Goal: Task Accomplishment & Management: Manage account settings

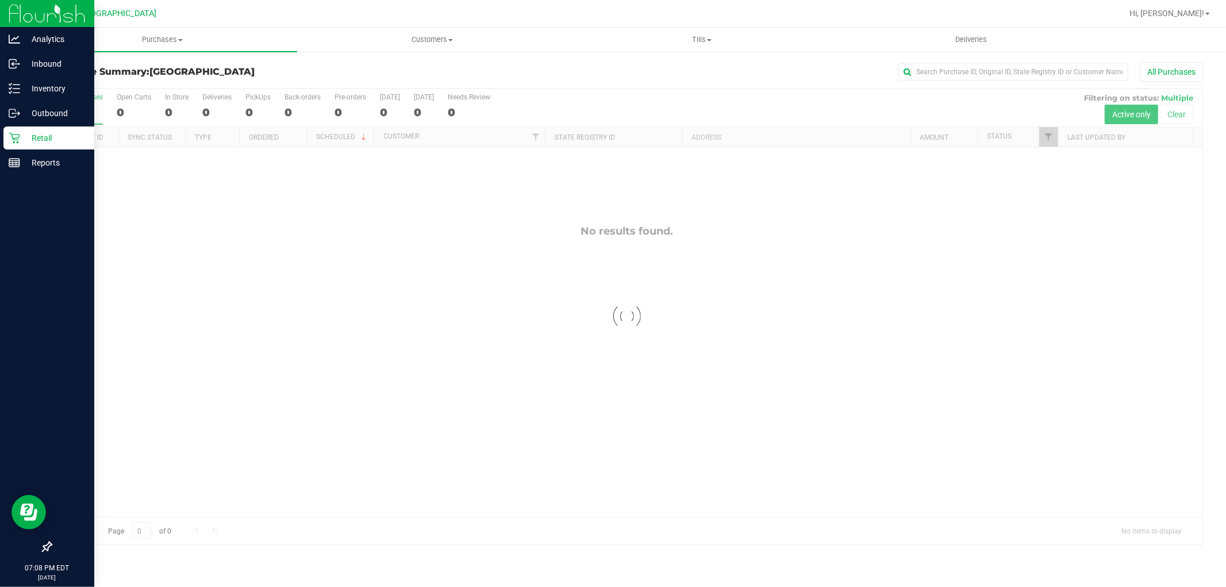
click at [21, 176] on div at bounding box center [47, 356] width 94 height 360
click at [26, 165] on p "Reports" at bounding box center [54, 163] width 69 height 14
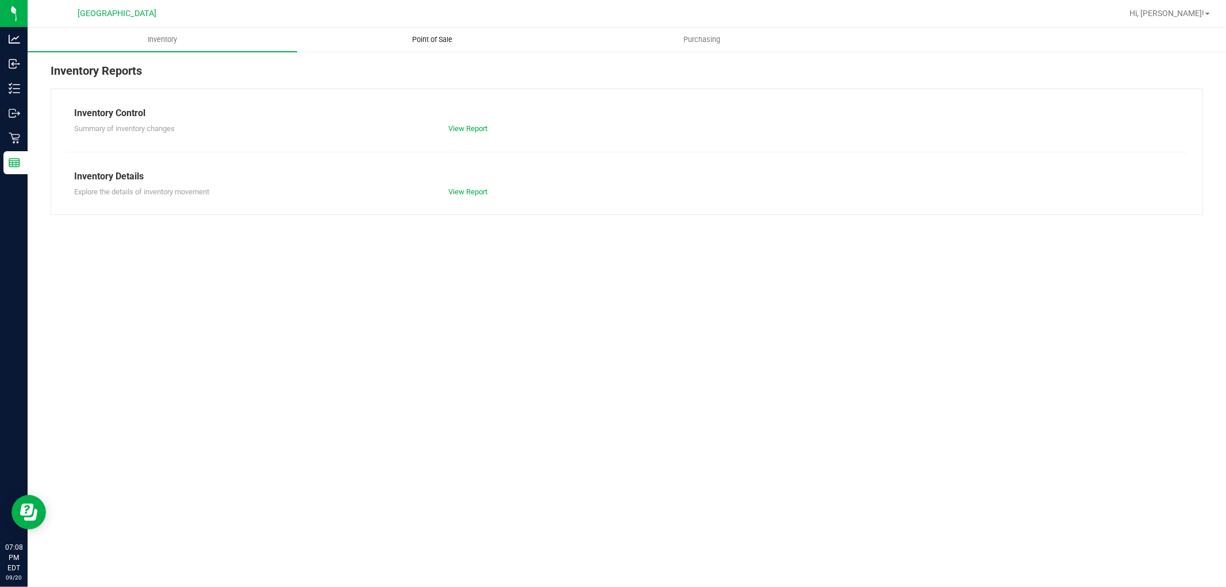
click at [420, 29] on uib-tab-heading "Point of Sale" at bounding box center [432, 39] width 268 height 23
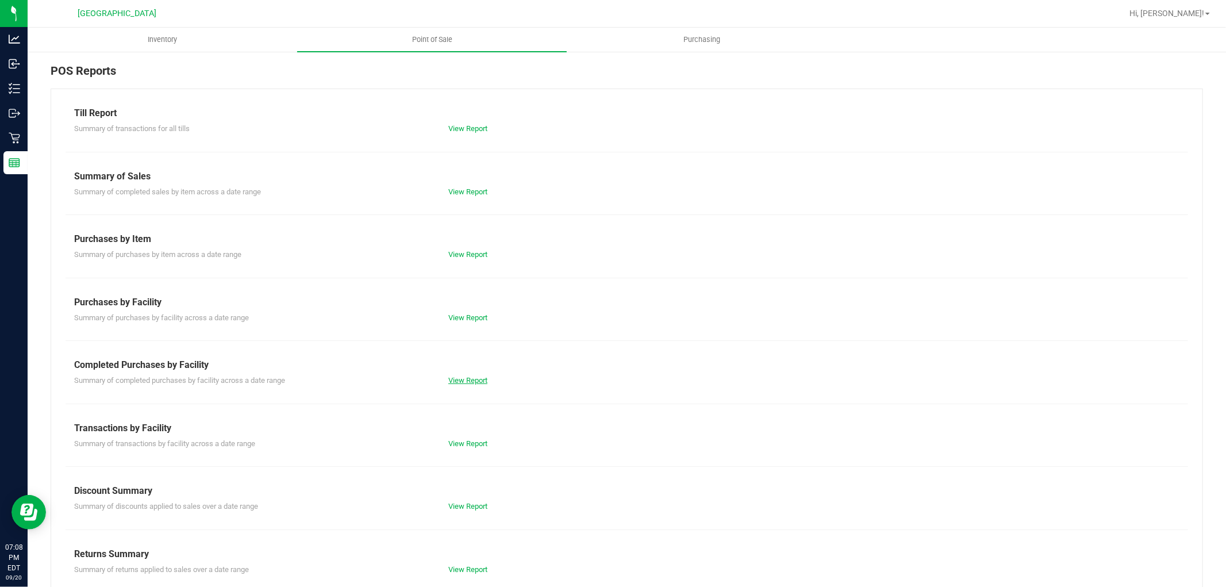
click at [461, 382] on link "View Report" at bounding box center [467, 380] width 39 height 9
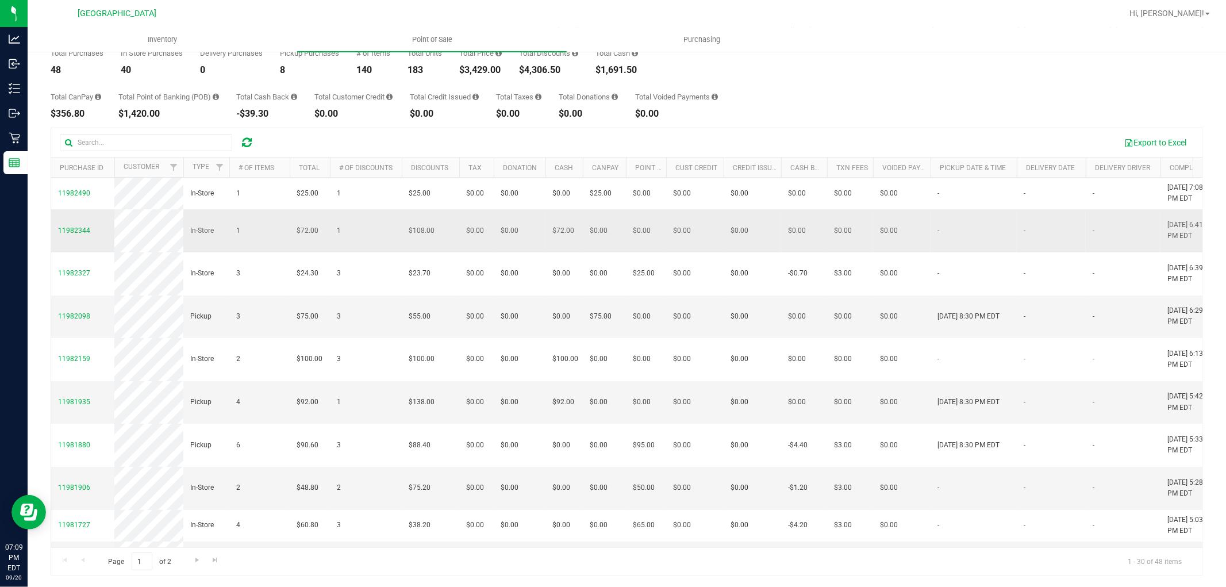
drag, startPoint x: 900, startPoint y: 363, endPoint x: 65, endPoint y: 259, distance: 841.4
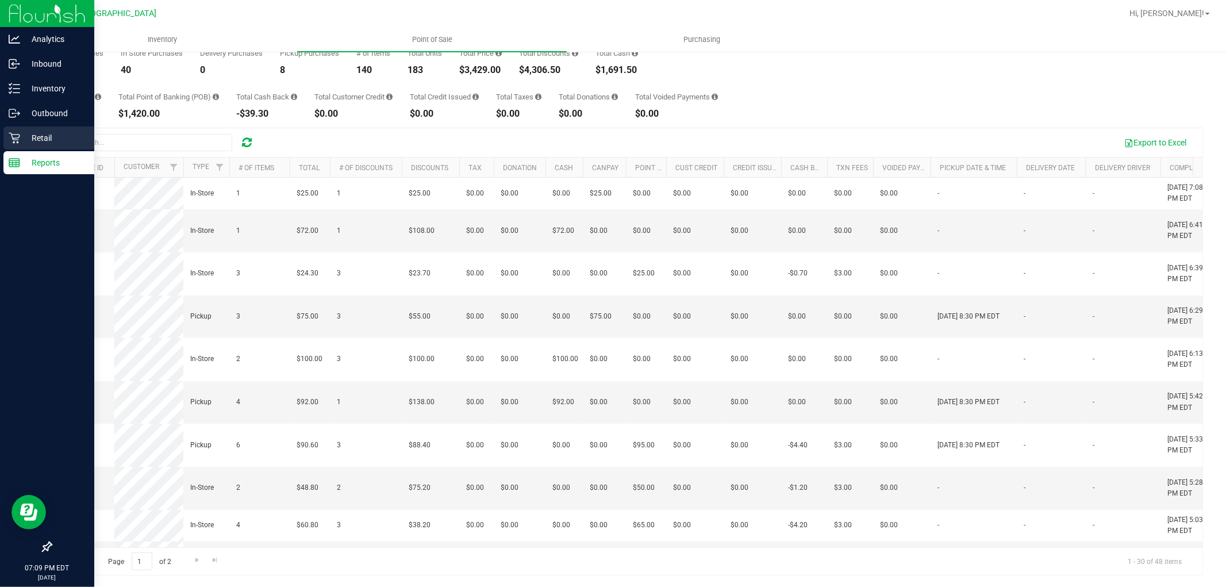
click at [35, 133] on p "Retail" at bounding box center [54, 138] width 69 height 14
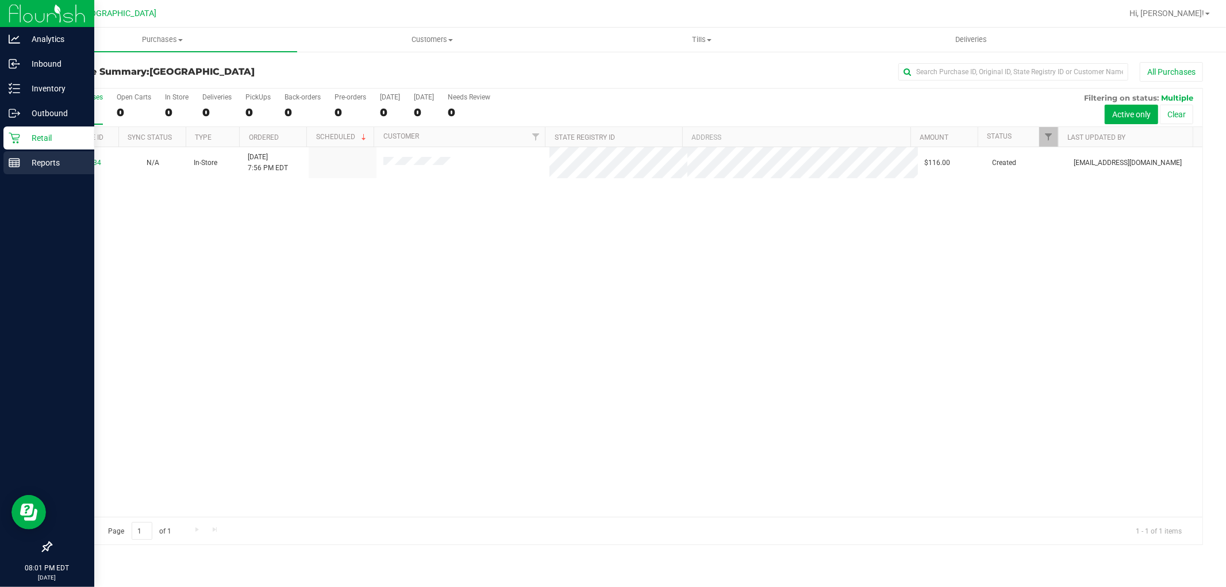
click at [9, 167] on icon at bounding box center [14, 162] width 11 height 11
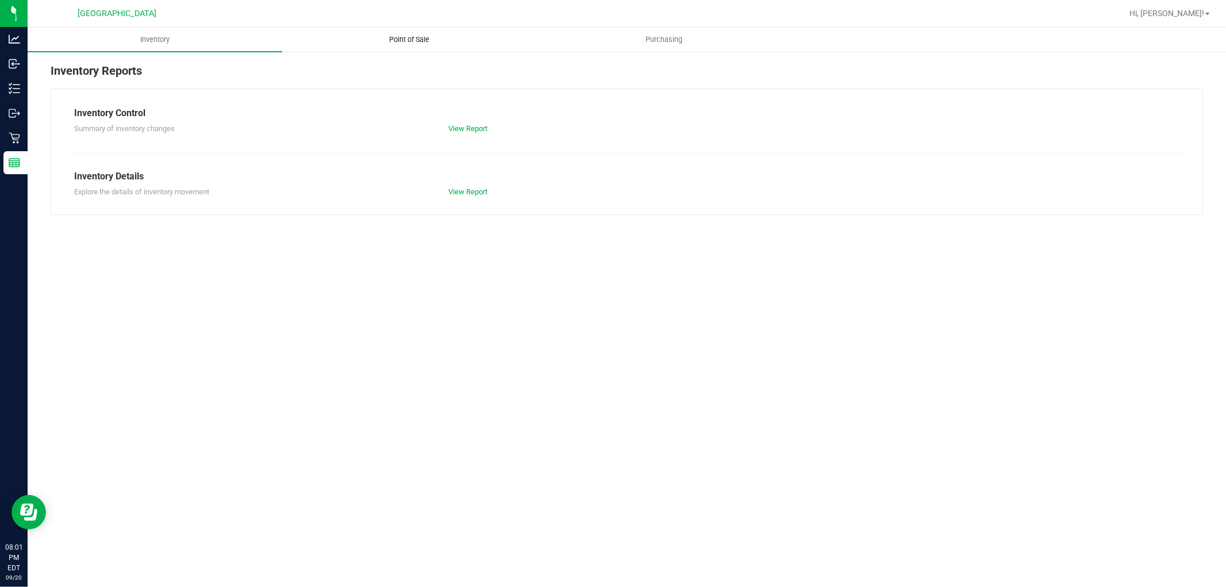
click at [401, 37] on span "Point of Sale" at bounding box center [409, 39] width 71 height 10
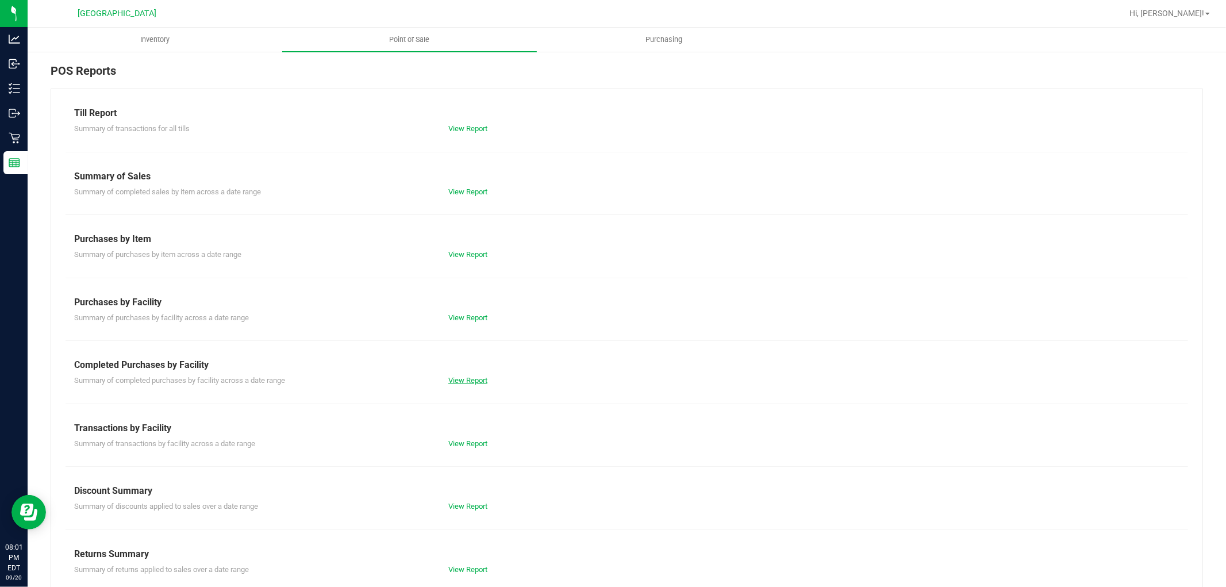
click at [478, 378] on link "View Report" at bounding box center [467, 380] width 39 height 9
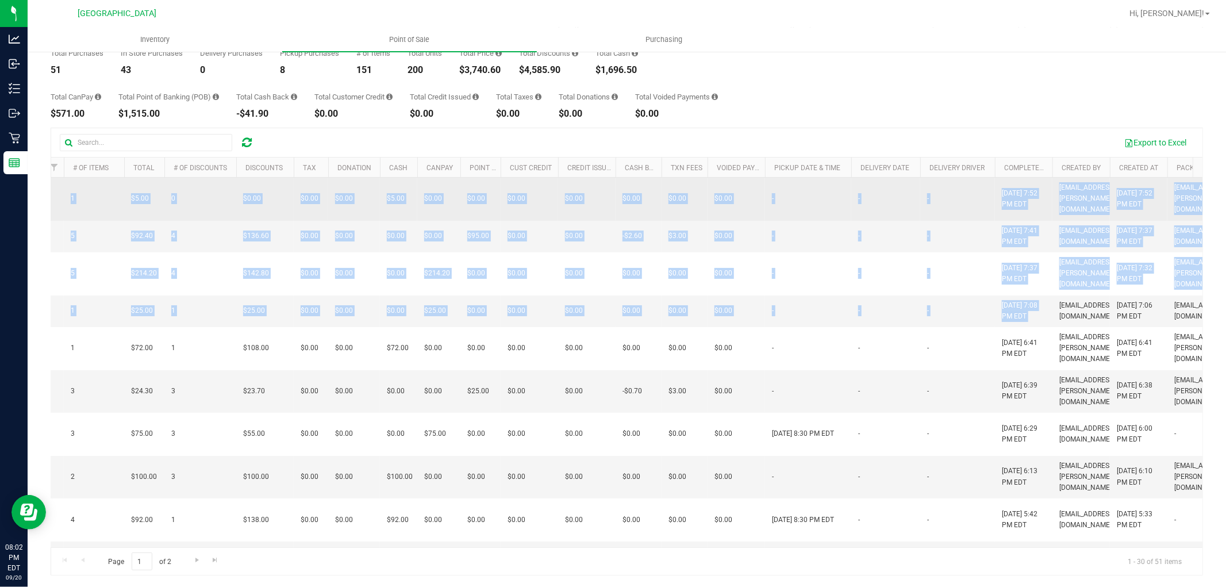
scroll to position [0, 125]
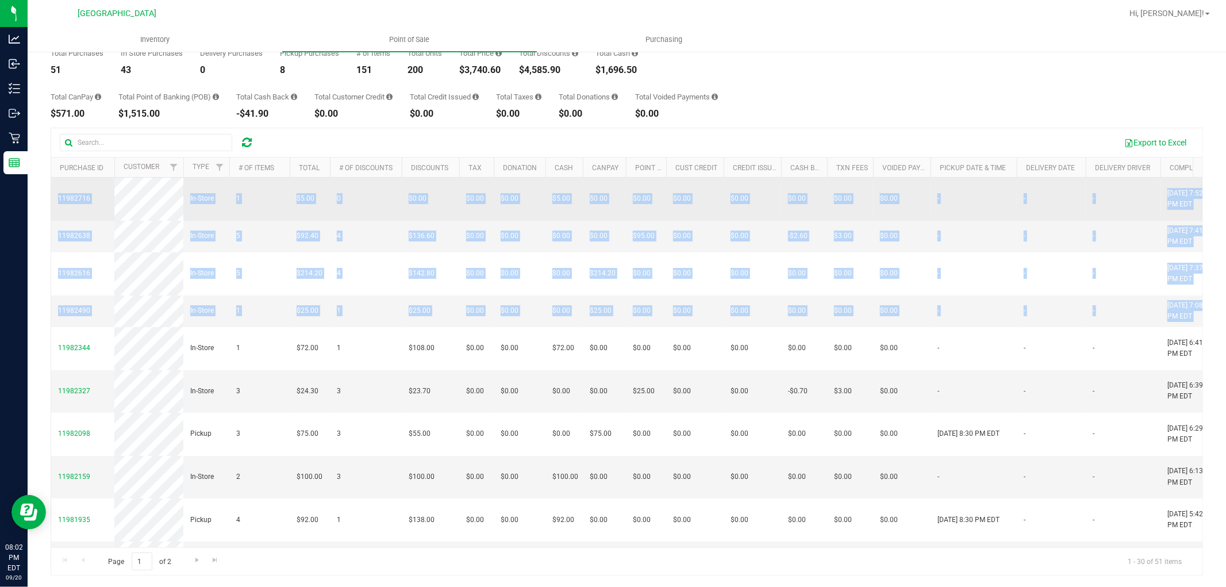
drag, startPoint x: 713, startPoint y: 325, endPoint x: 58, endPoint y: 210, distance: 665.1
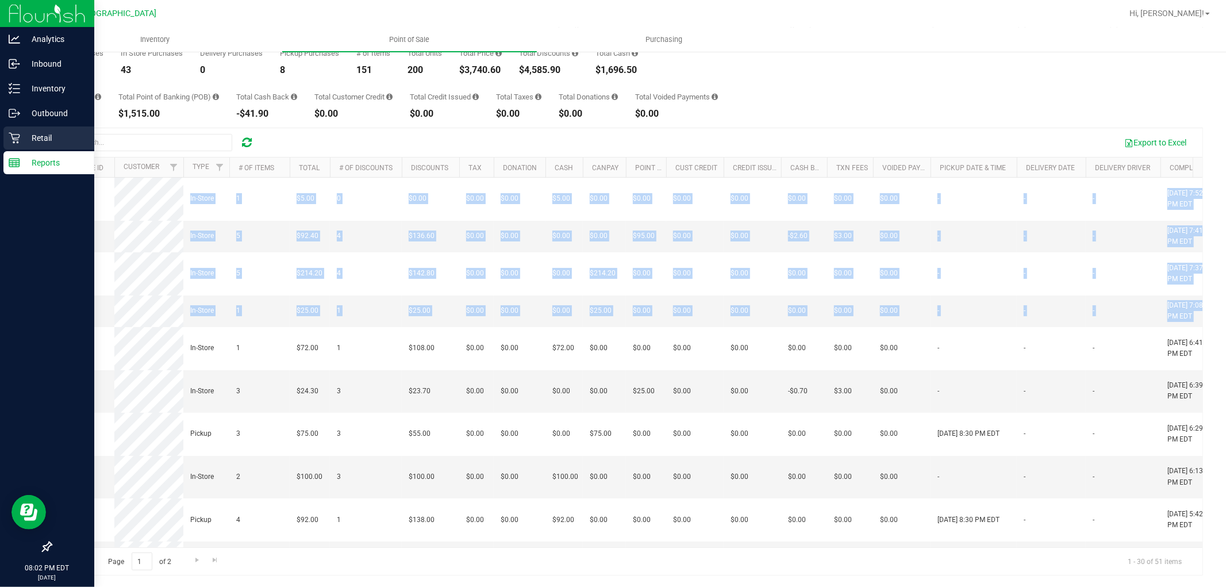
click at [14, 137] on icon at bounding box center [14, 137] width 11 height 11
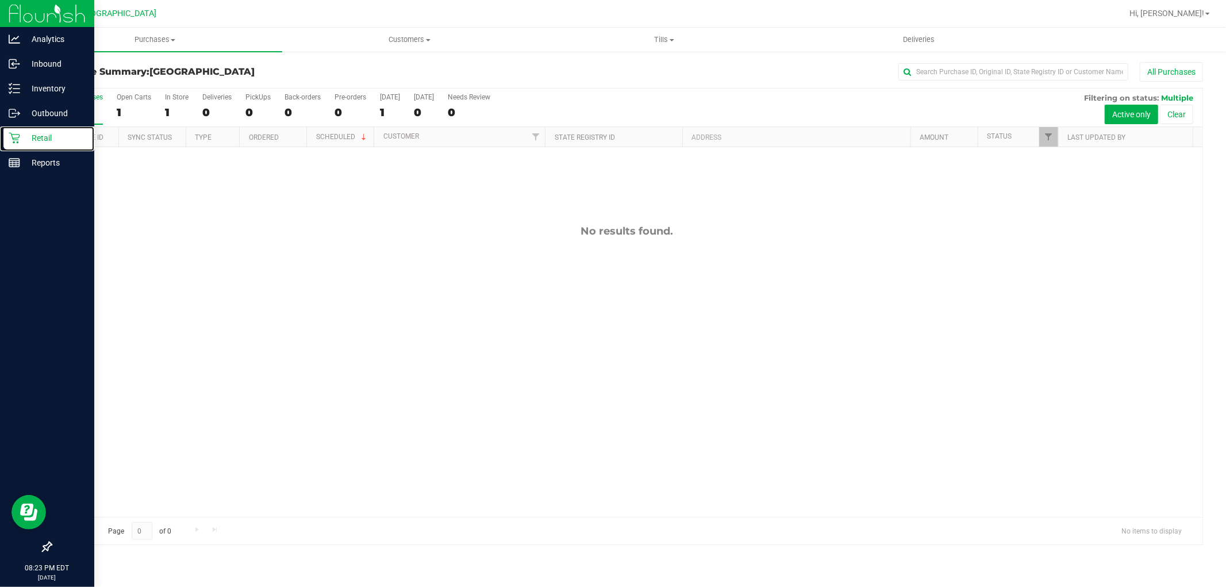
click at [4, 147] on div "Retail" at bounding box center [48, 137] width 91 height 23
click at [29, 160] on p "Reports" at bounding box center [54, 163] width 69 height 14
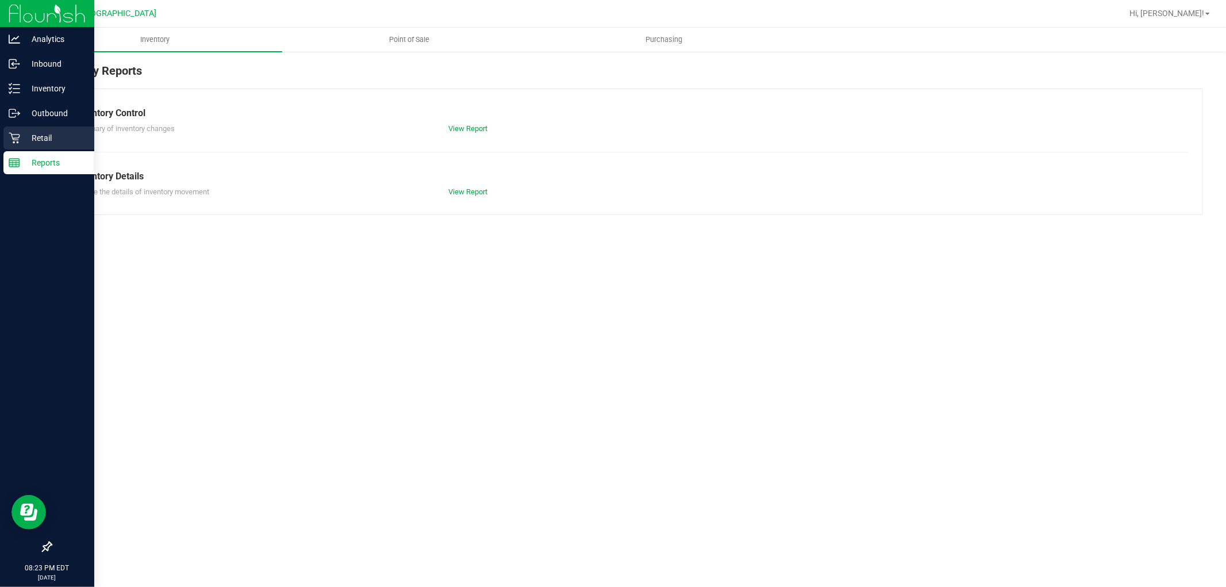
click at [43, 140] on p "Retail" at bounding box center [54, 138] width 69 height 14
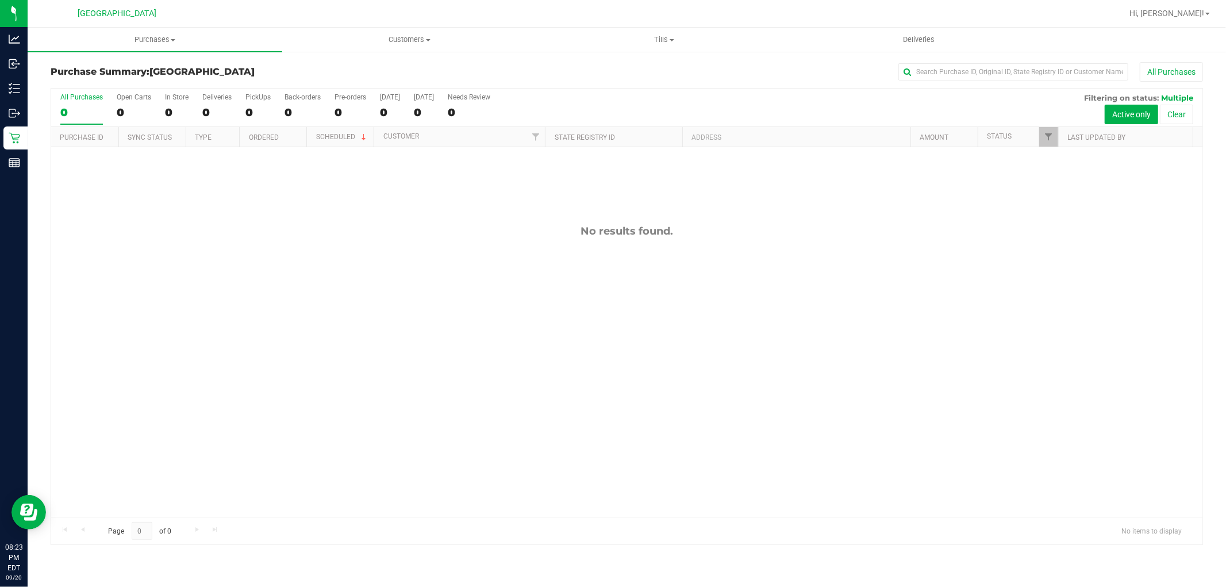
click at [171, 159] on div "No results found." at bounding box center [626, 370] width 1151 height 447
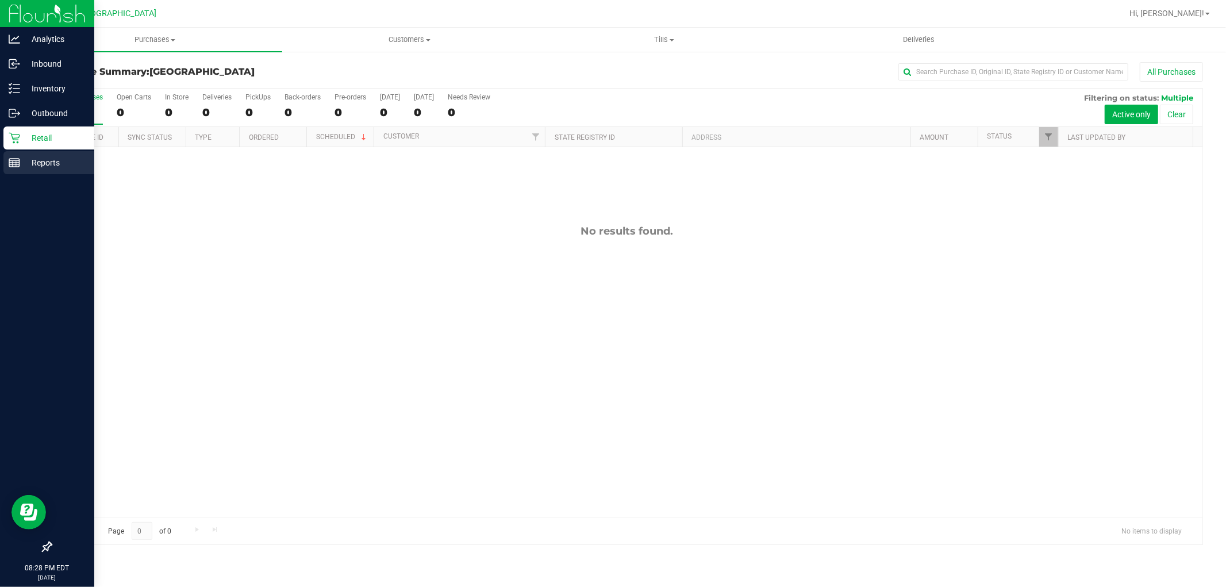
click at [47, 159] on p "Reports" at bounding box center [54, 163] width 69 height 14
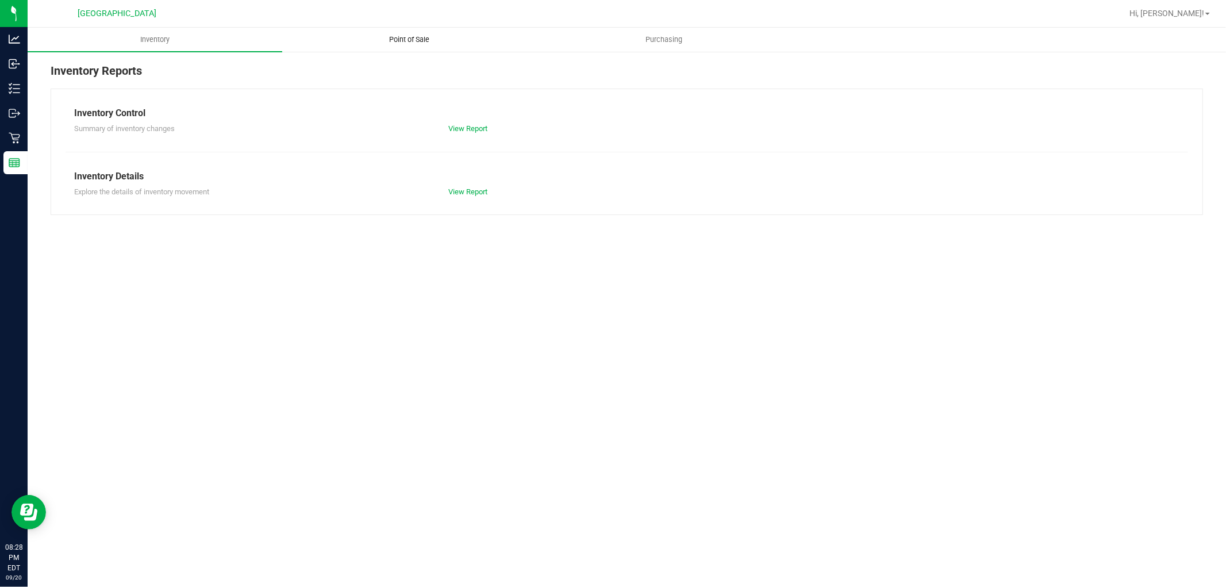
click at [399, 40] on span "Point of Sale" at bounding box center [409, 39] width 71 height 10
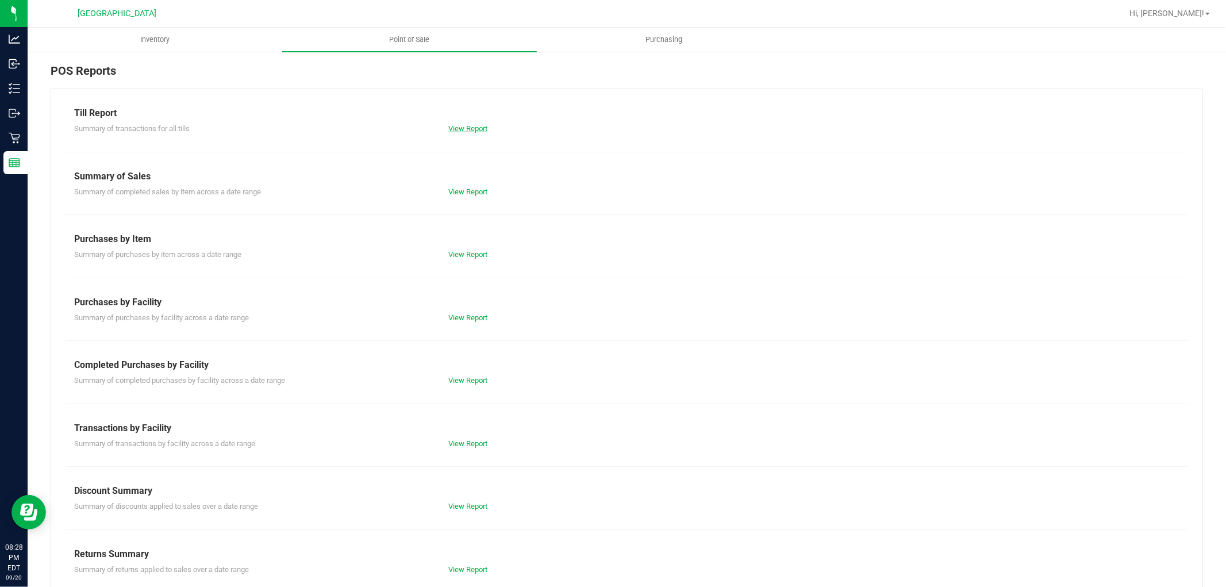
click at [467, 130] on link "View Report" at bounding box center [467, 128] width 39 height 9
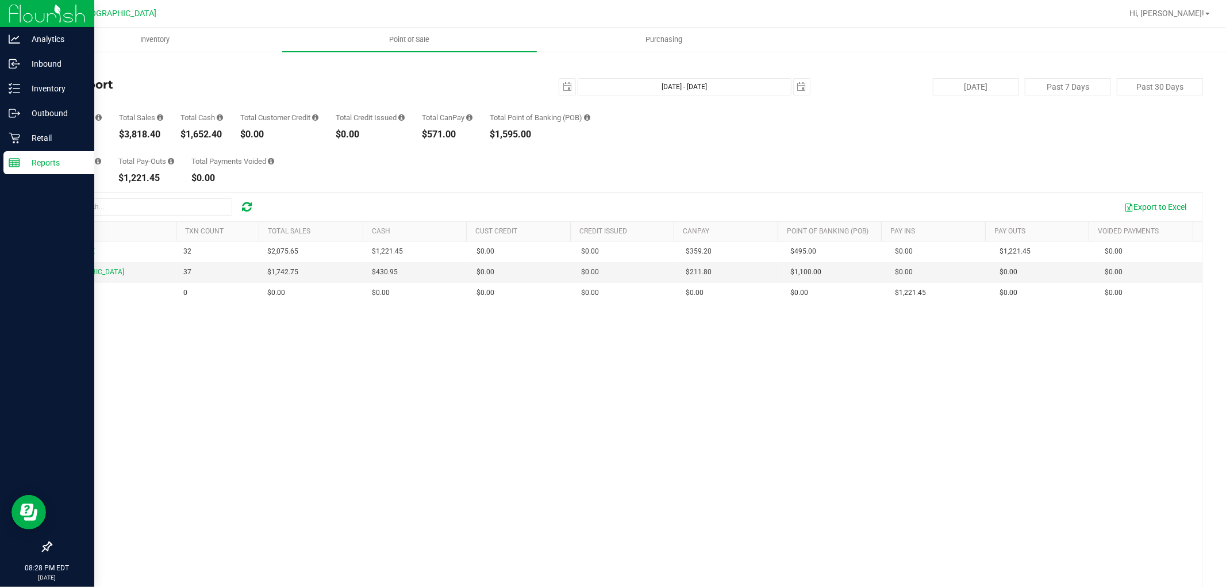
click at [13, 159] on rect at bounding box center [14, 163] width 10 height 8
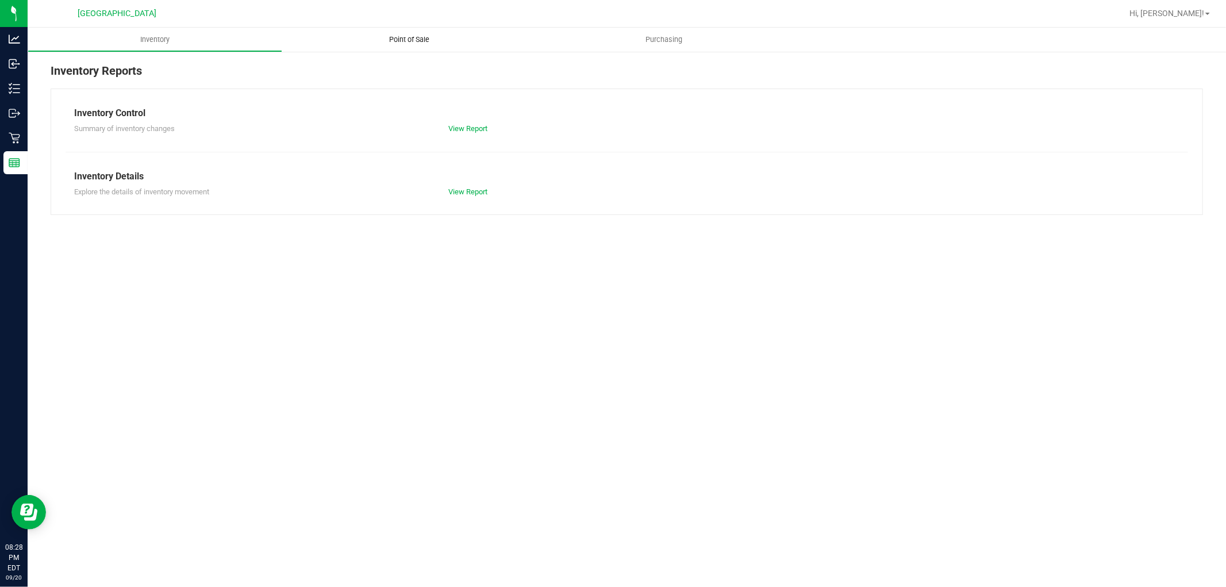
click at [426, 41] on span "Point of Sale" at bounding box center [409, 39] width 71 height 10
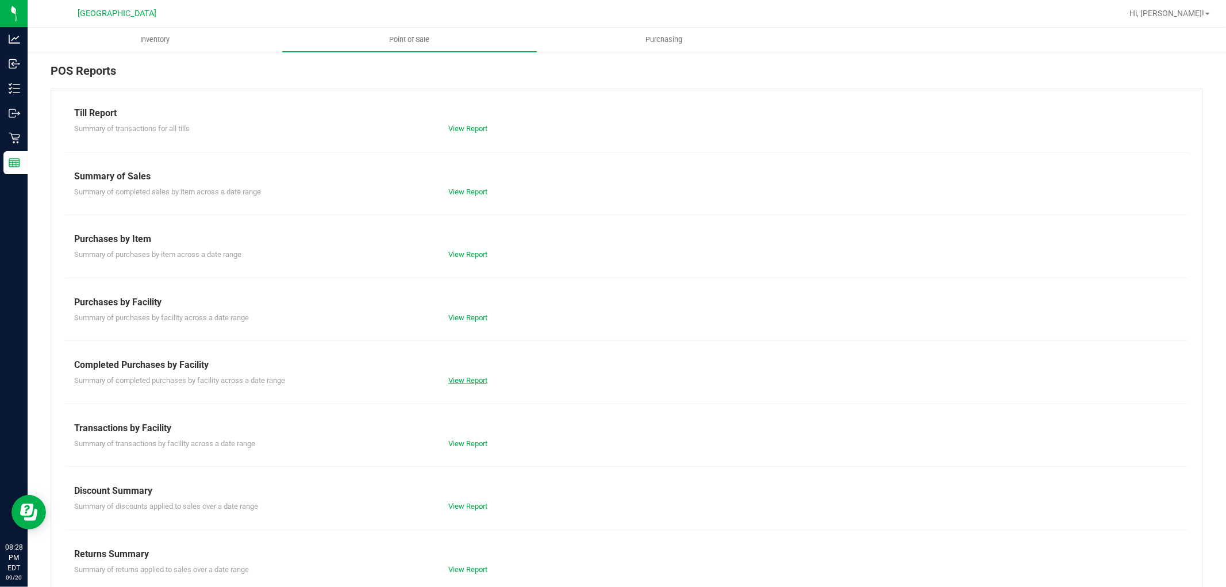
click at [462, 376] on link "View Report" at bounding box center [467, 380] width 39 height 9
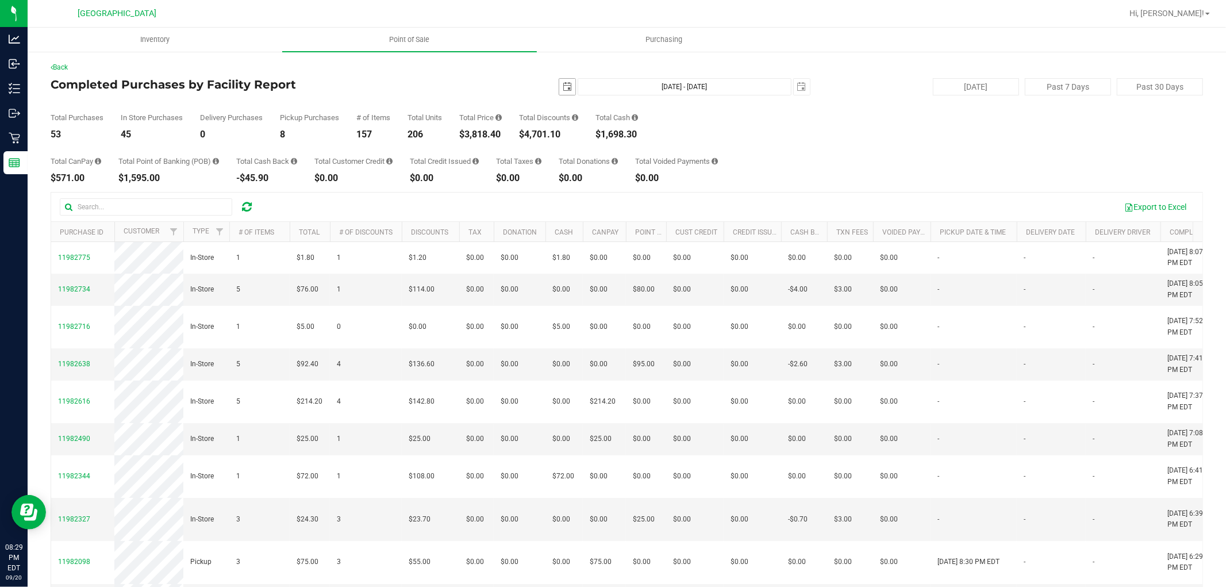
click at [563, 88] on span "select" at bounding box center [567, 86] width 9 height 9
click at [560, 186] on link "14" at bounding box center [562, 186] width 17 height 18
type input "[DATE]"
type input "[DATE] - [DATE]"
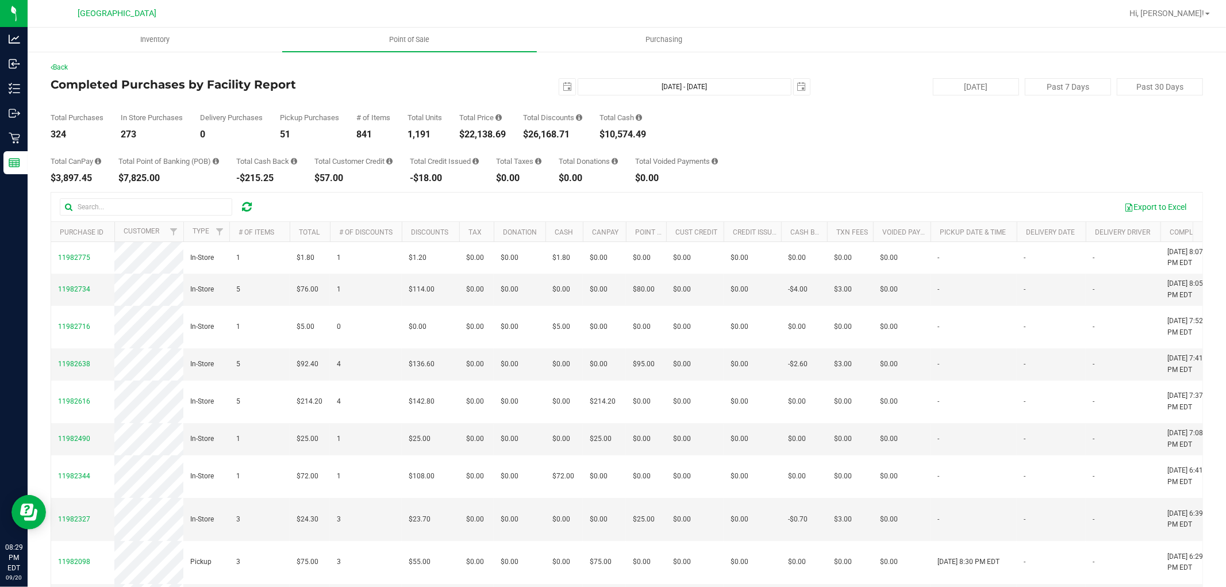
drag, startPoint x: 564, startPoint y: 96, endPoint x: 560, endPoint y: 102, distance: 6.7
click at [562, 96] on div "Total Purchases 324 In Store Purchases 273 Delivery Purchases 0 Pickup Purchase…" at bounding box center [627, 117] width 1152 height 44
click at [563, 88] on span "select" at bounding box center [567, 86] width 9 height 9
click at [586, 148] on link "1" at bounding box center [579, 150] width 17 height 18
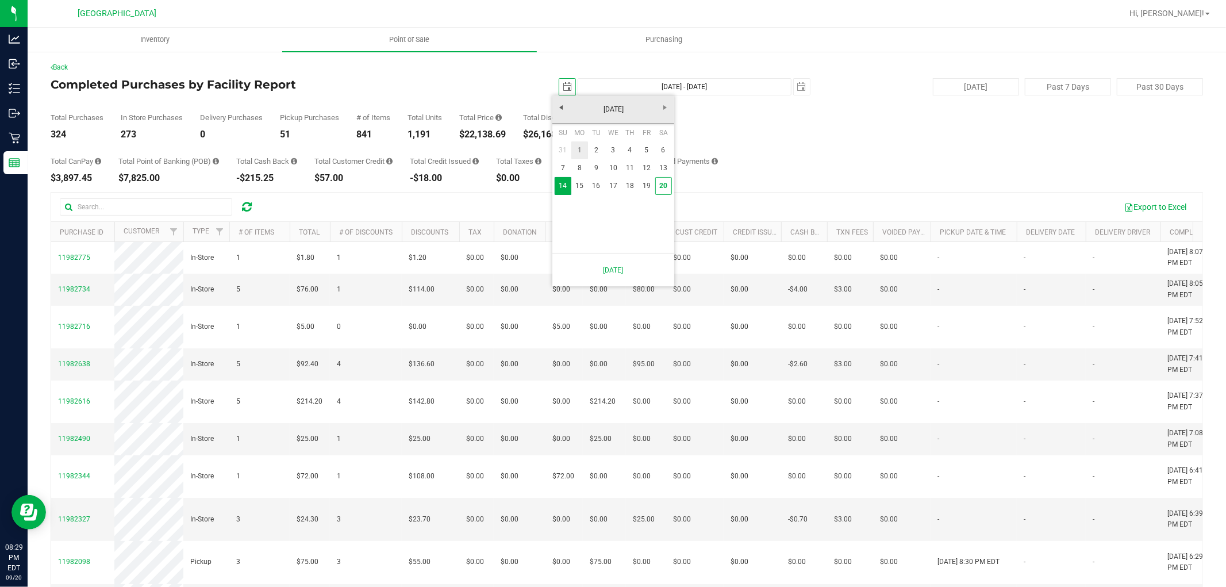
type input "[DATE]"
type input "[DATE] - [DATE]"
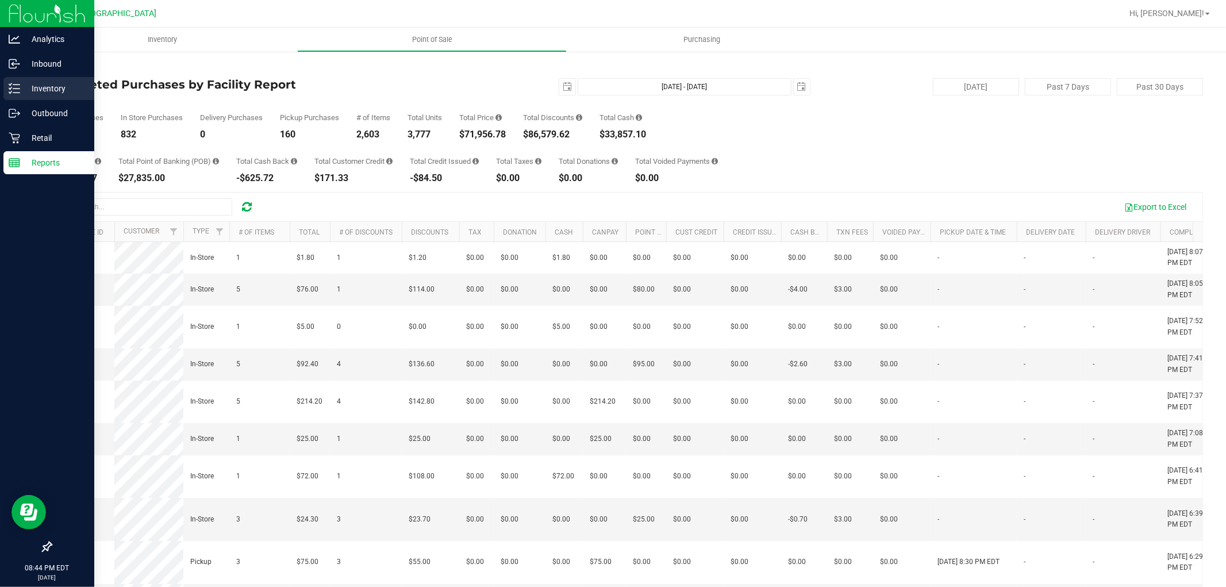
click at [39, 83] on p "Inventory" at bounding box center [54, 89] width 69 height 14
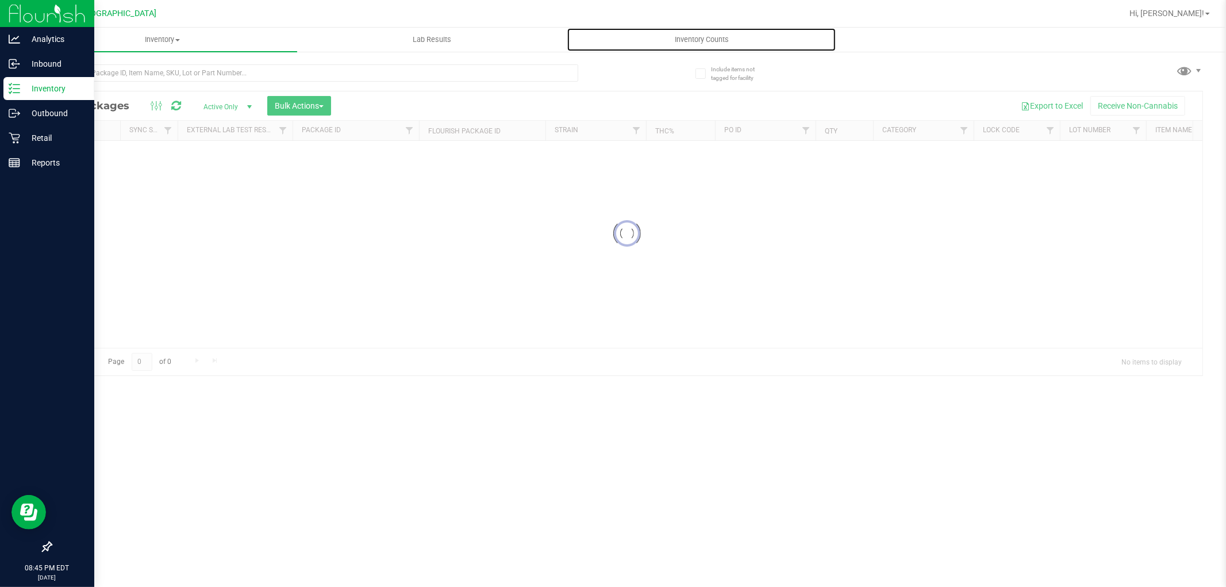
click at [704, 37] on span "Inventory Counts" at bounding box center [701, 39] width 85 height 10
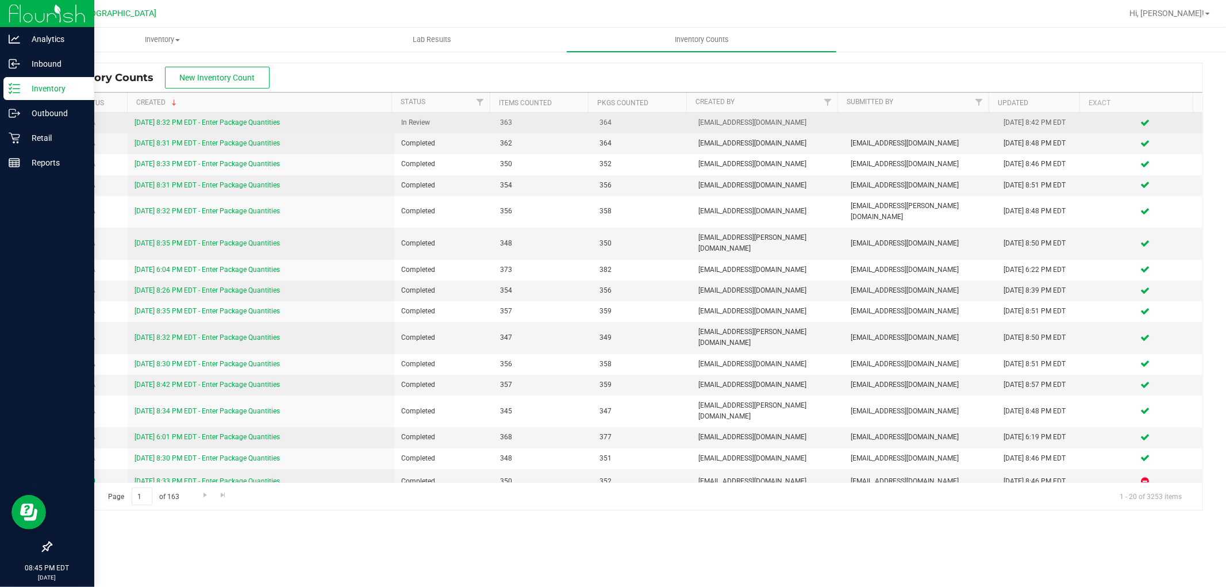
click at [270, 121] on link "9/20/25 8:32 PM EDT - Enter Package Quantities" at bounding box center [206, 122] width 145 height 8
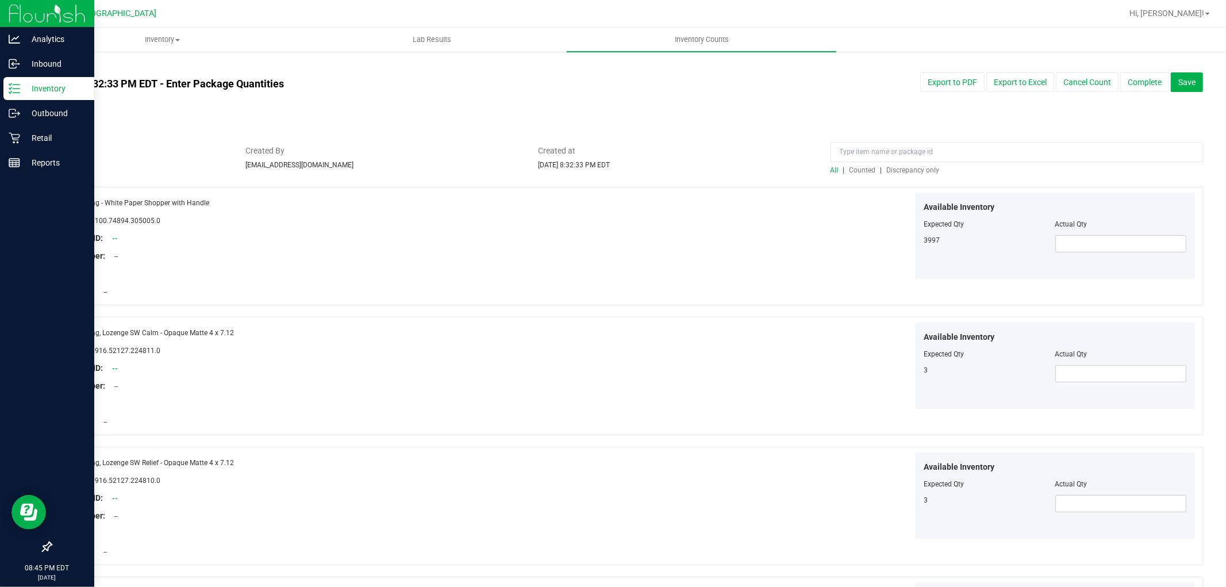
click at [915, 177] on div at bounding box center [627, 180] width 1152 height 11
click at [915, 163] on div at bounding box center [1016, 155] width 372 height 20
click at [918, 166] on span "Discrepancy only" at bounding box center [913, 170] width 53 height 8
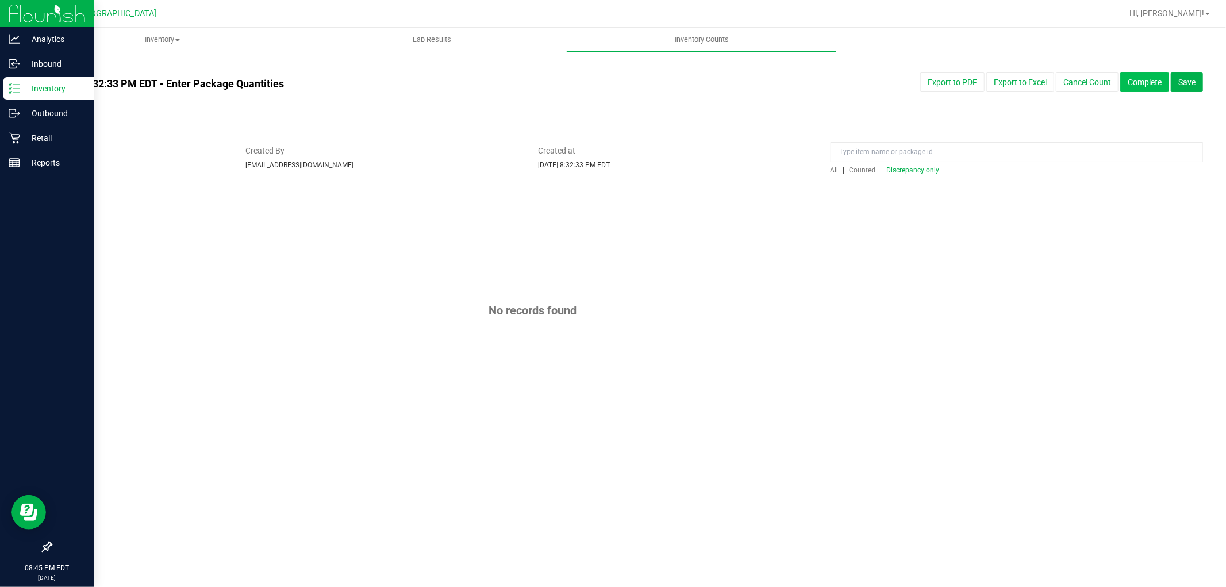
click at [1156, 81] on button "Complete" at bounding box center [1144, 82] width 49 height 20
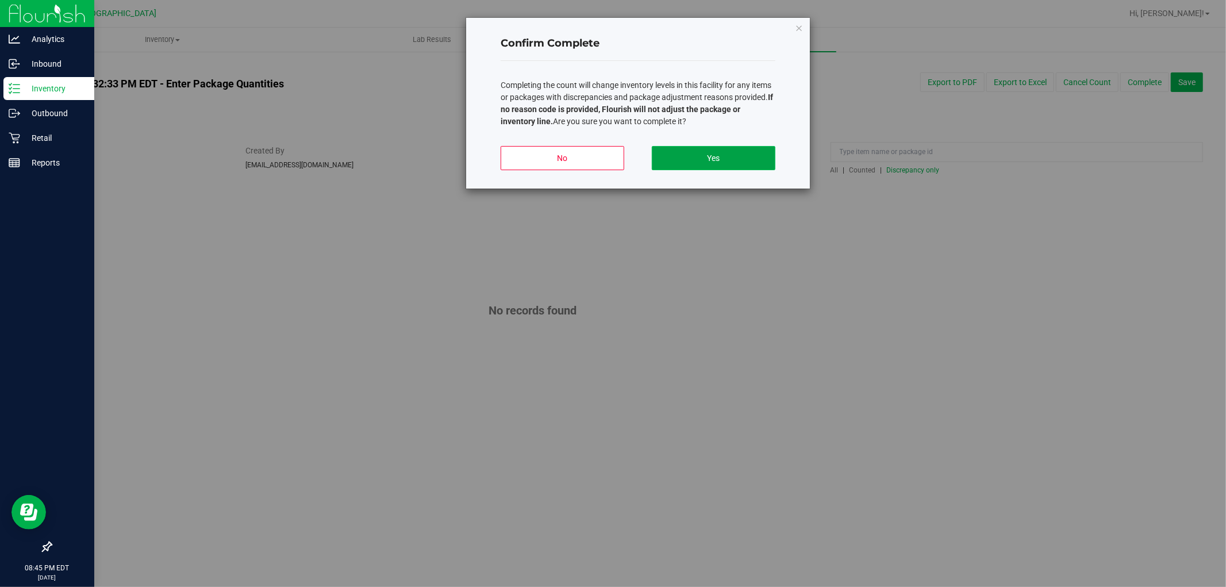
click at [701, 152] on button "Yes" at bounding box center [714, 158] width 124 height 24
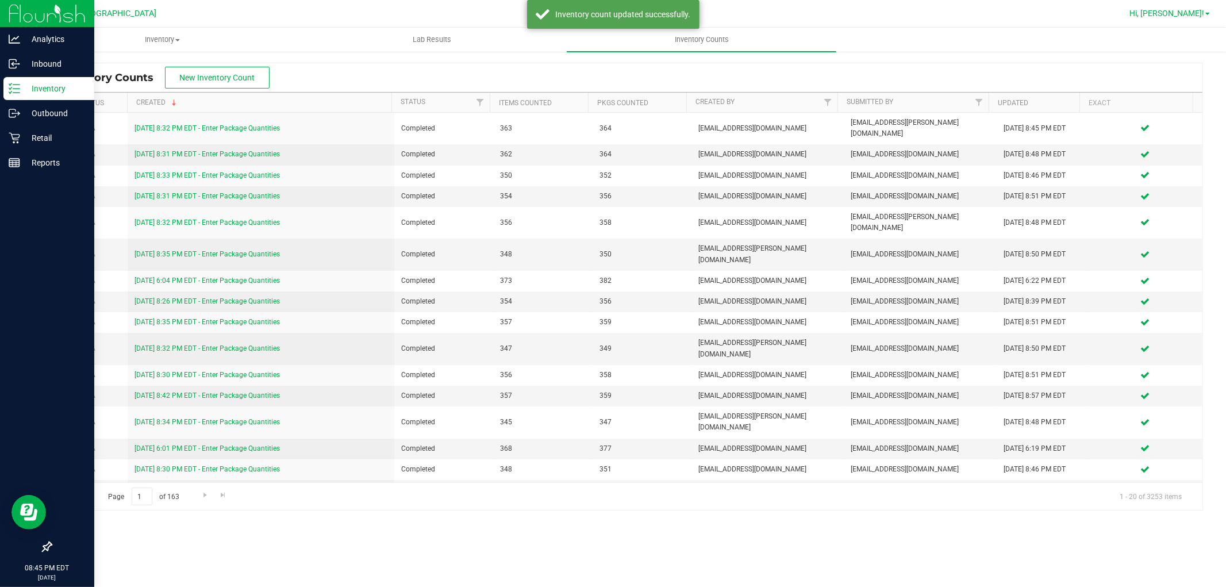
click at [1200, 10] on span "Hi, [PERSON_NAME]!" at bounding box center [1166, 13] width 75 height 9
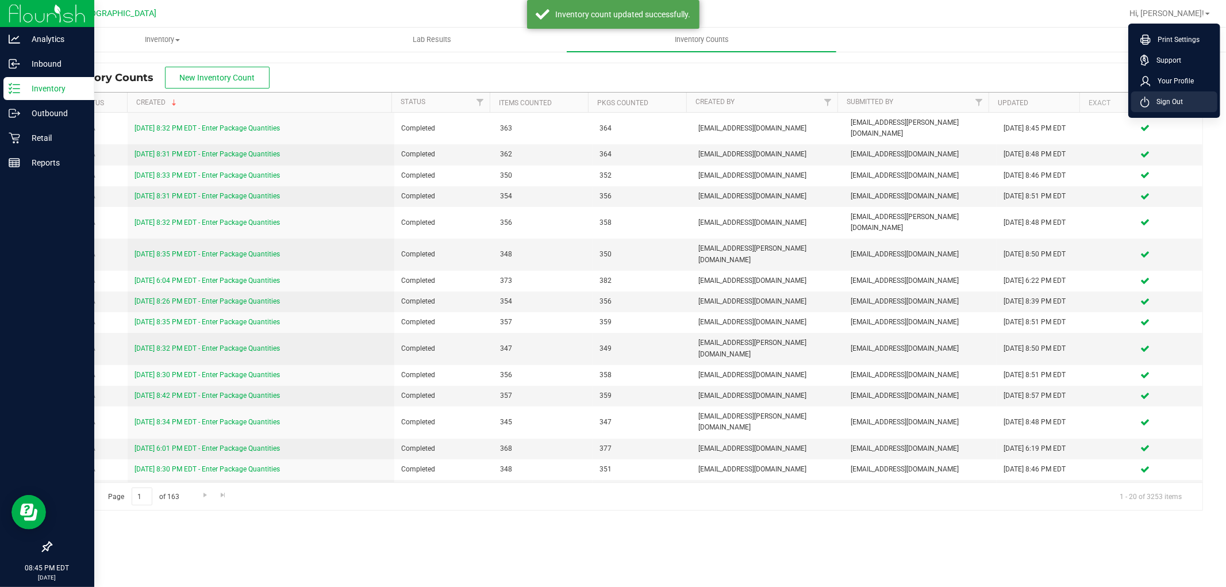
click at [1174, 101] on span "Sign Out" at bounding box center [1165, 101] width 33 height 11
